Goal: Information Seeking & Learning: Find specific fact

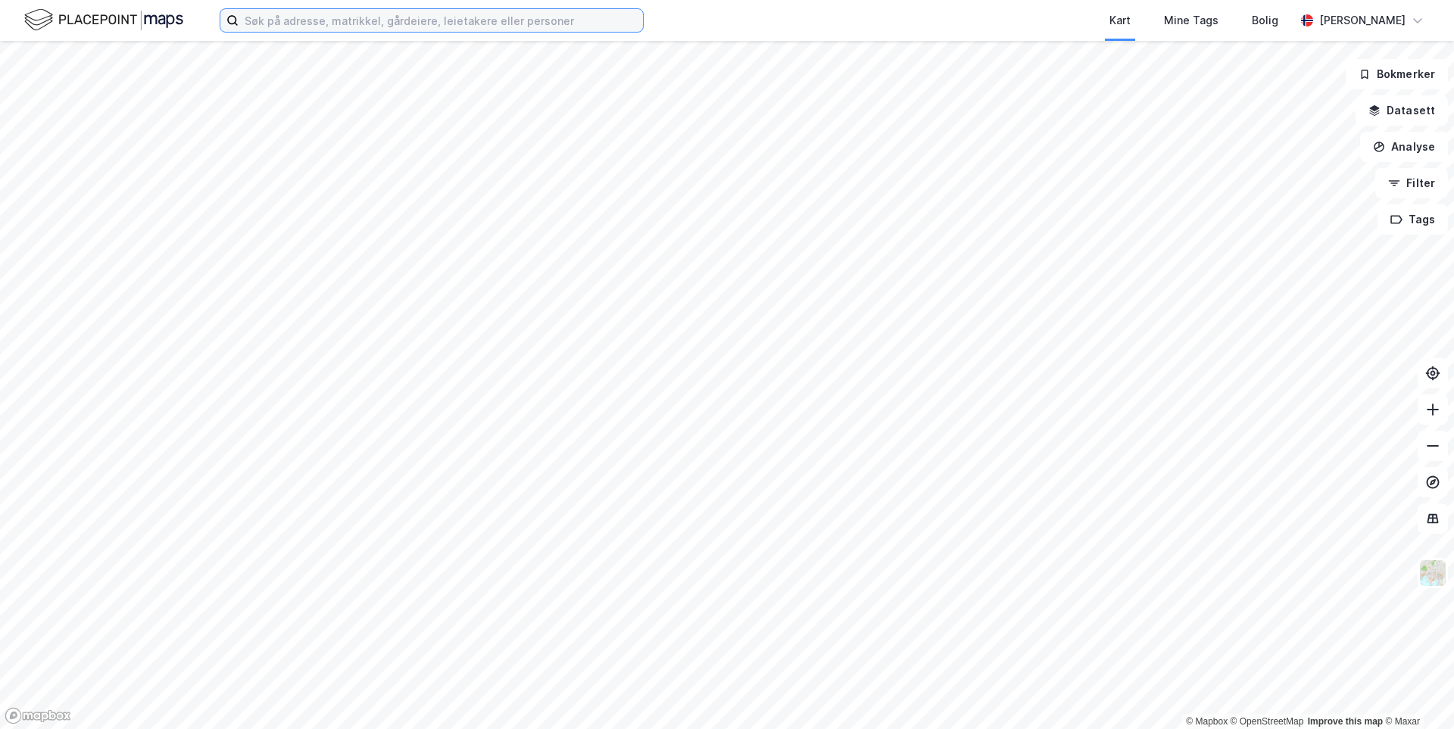
click at [320, 19] on input at bounding box center [441, 20] width 404 height 23
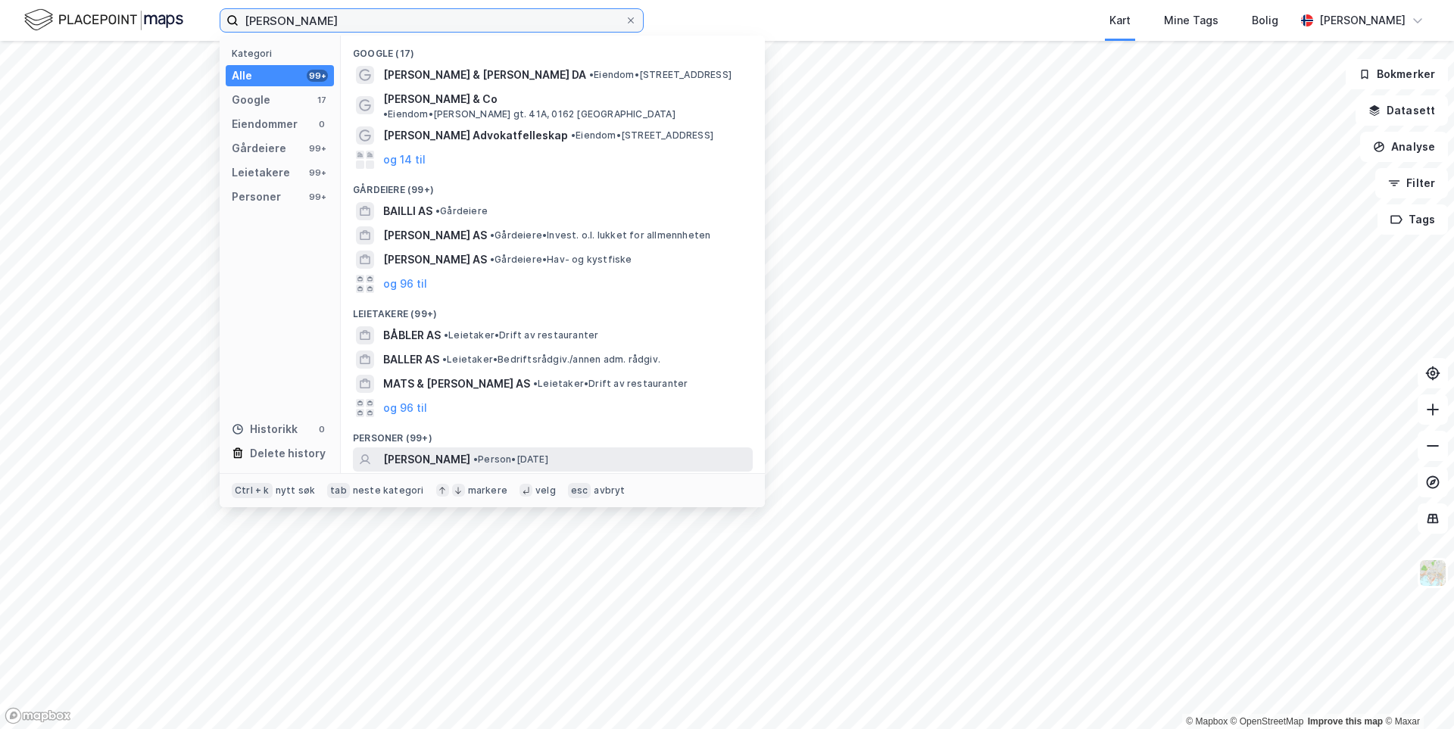
type input "[PERSON_NAME]"
click at [461, 451] on span "[PERSON_NAME]" at bounding box center [426, 460] width 87 height 18
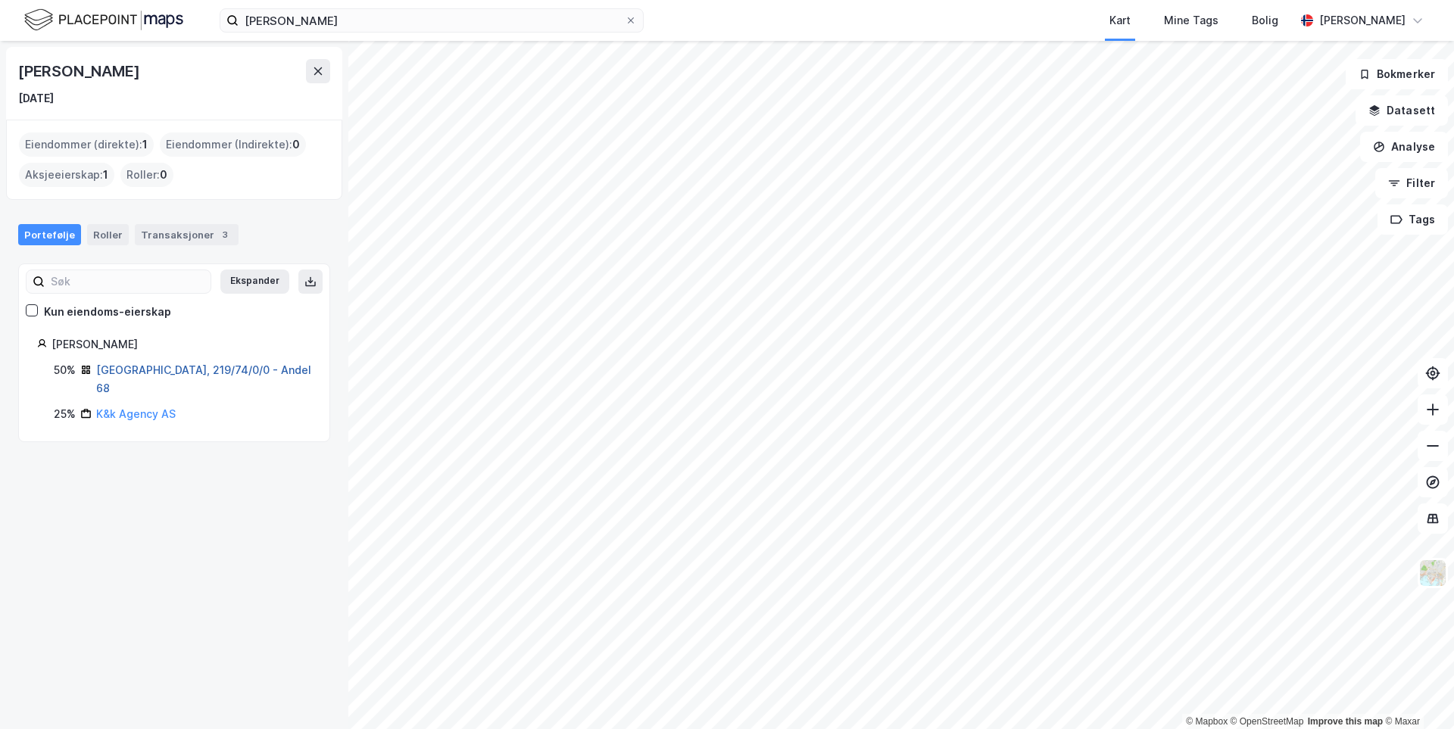
click at [204, 367] on link "[GEOGRAPHIC_DATA], 219/74/0/0 - Andel 68" at bounding box center [203, 379] width 215 height 31
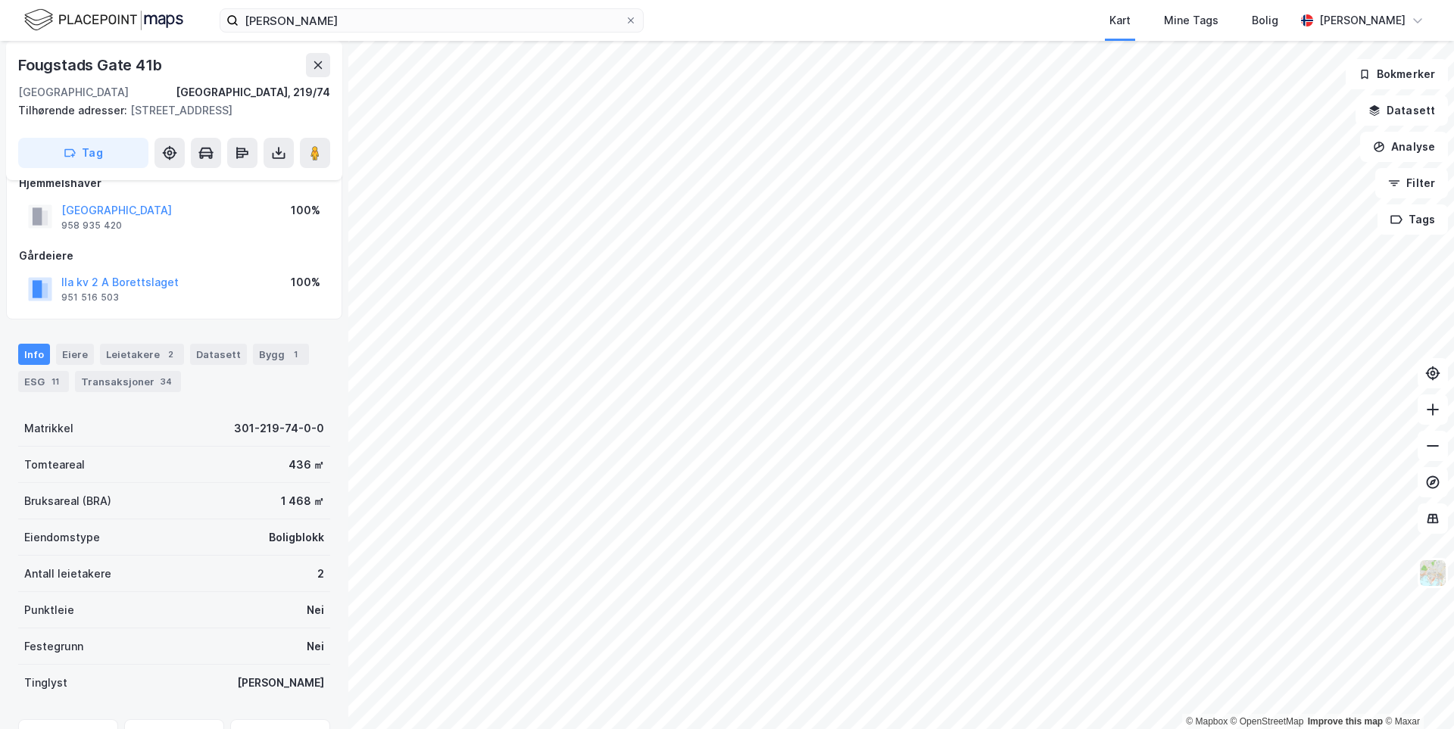
scroll to position [151, 0]
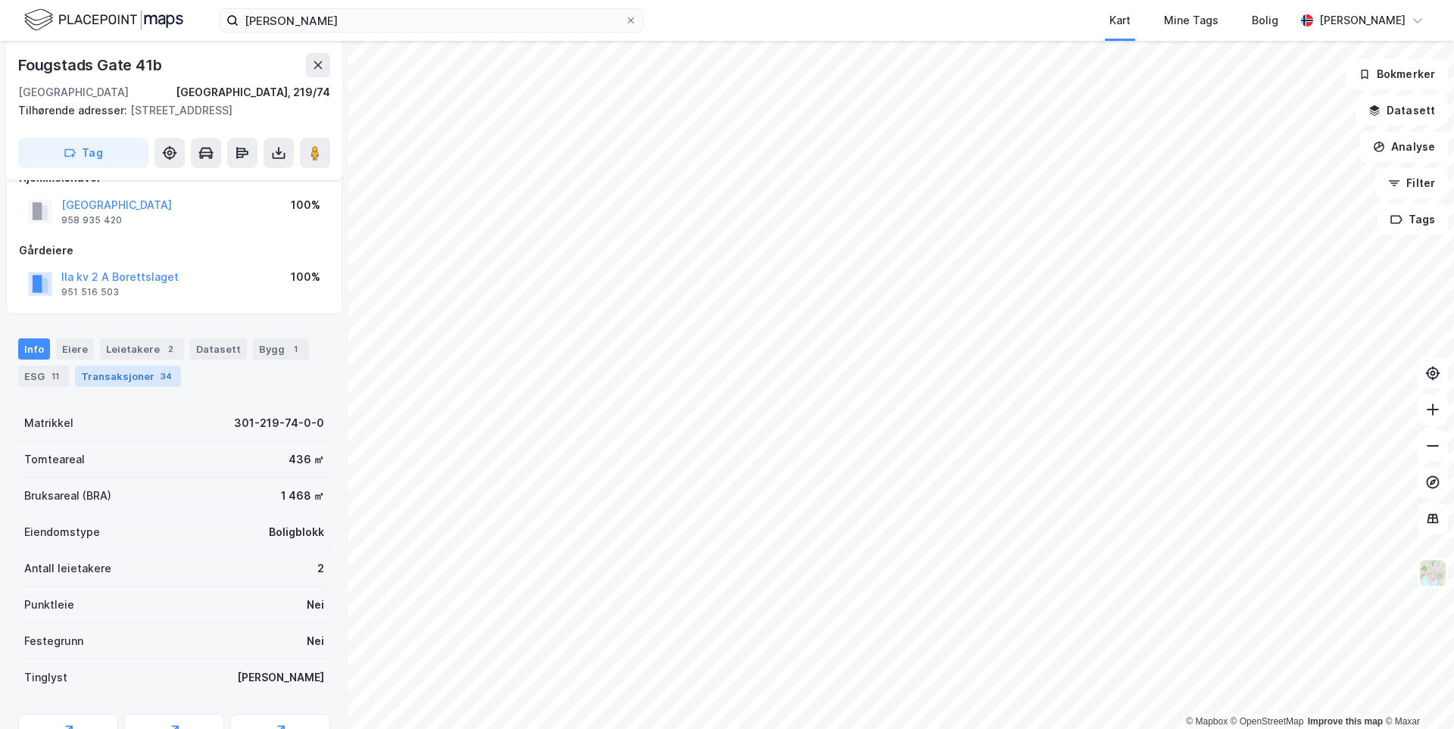
click at [120, 387] on div "Transaksjoner 34" at bounding box center [128, 376] width 106 height 21
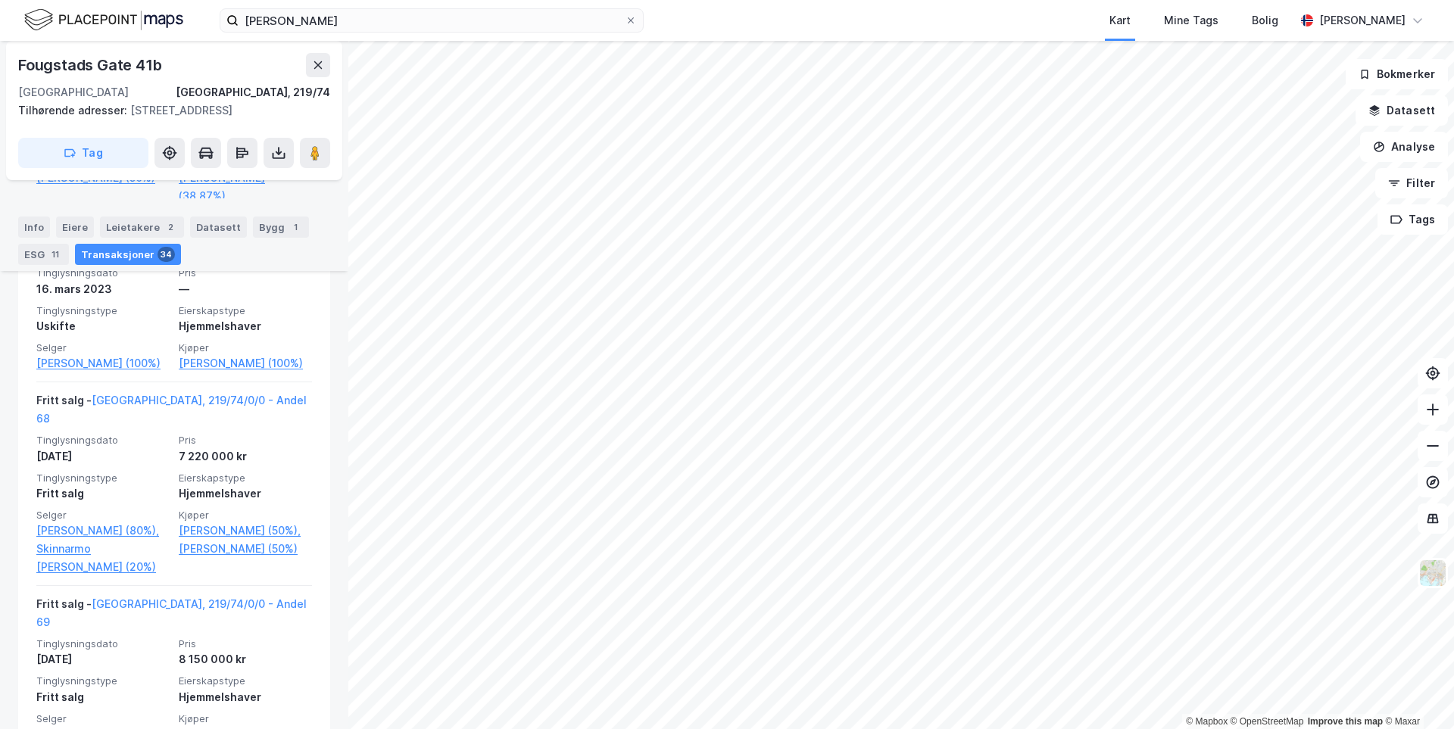
scroll to position [1212, 0]
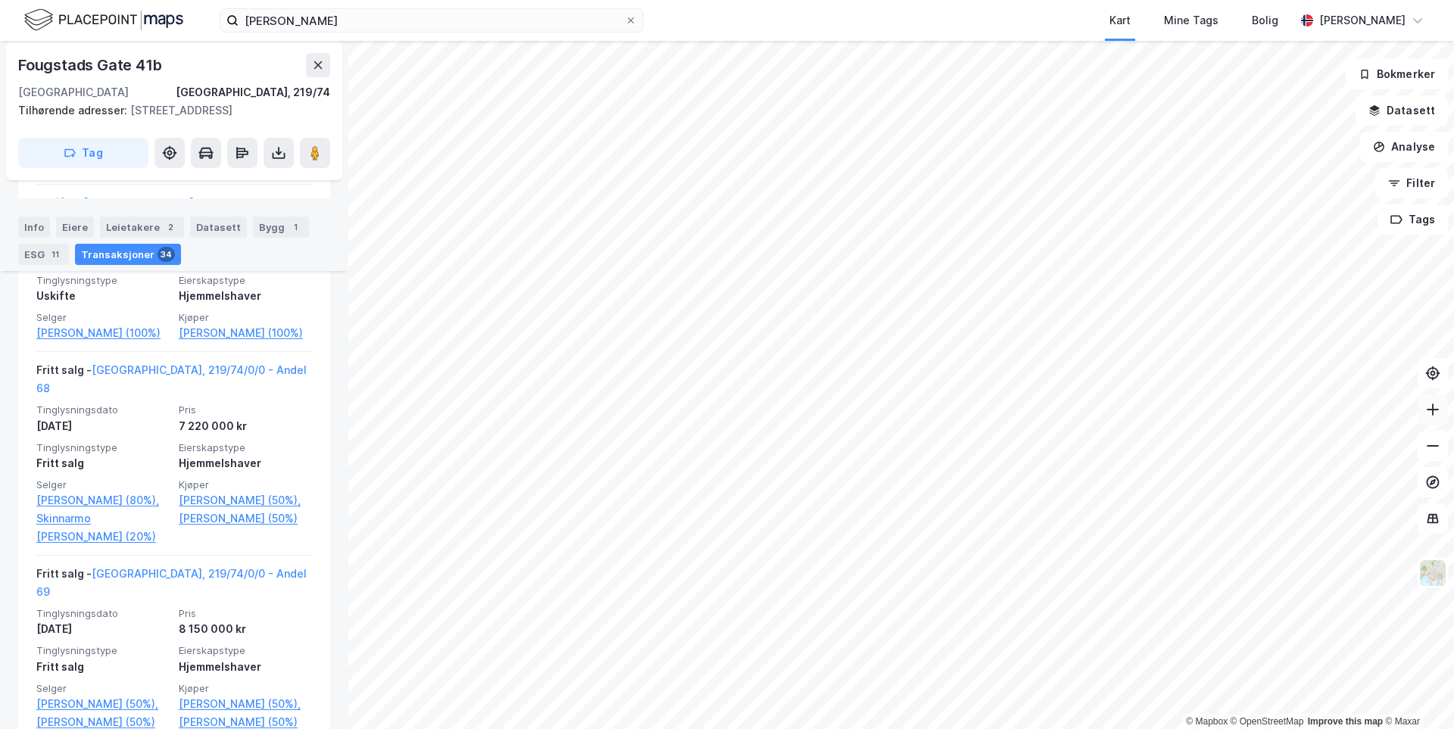
click at [726, 414] on icon at bounding box center [1432, 409] width 15 height 15
